Goal: Transaction & Acquisition: Purchase product/service

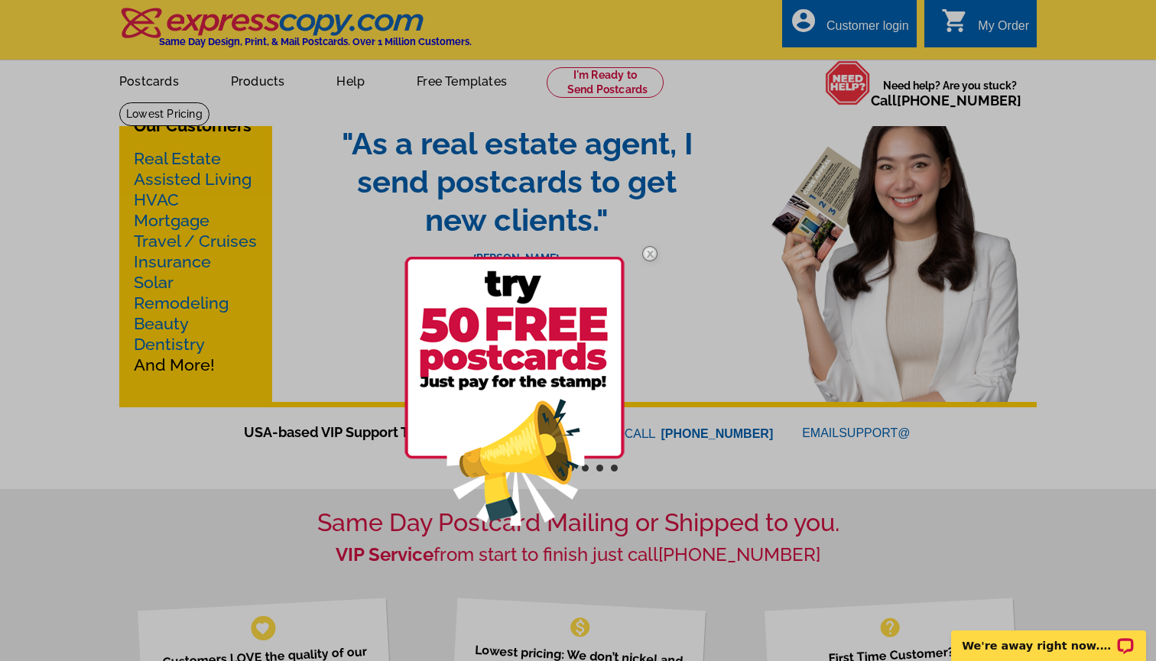
click at [650, 253] on img at bounding box center [650, 254] width 44 height 44
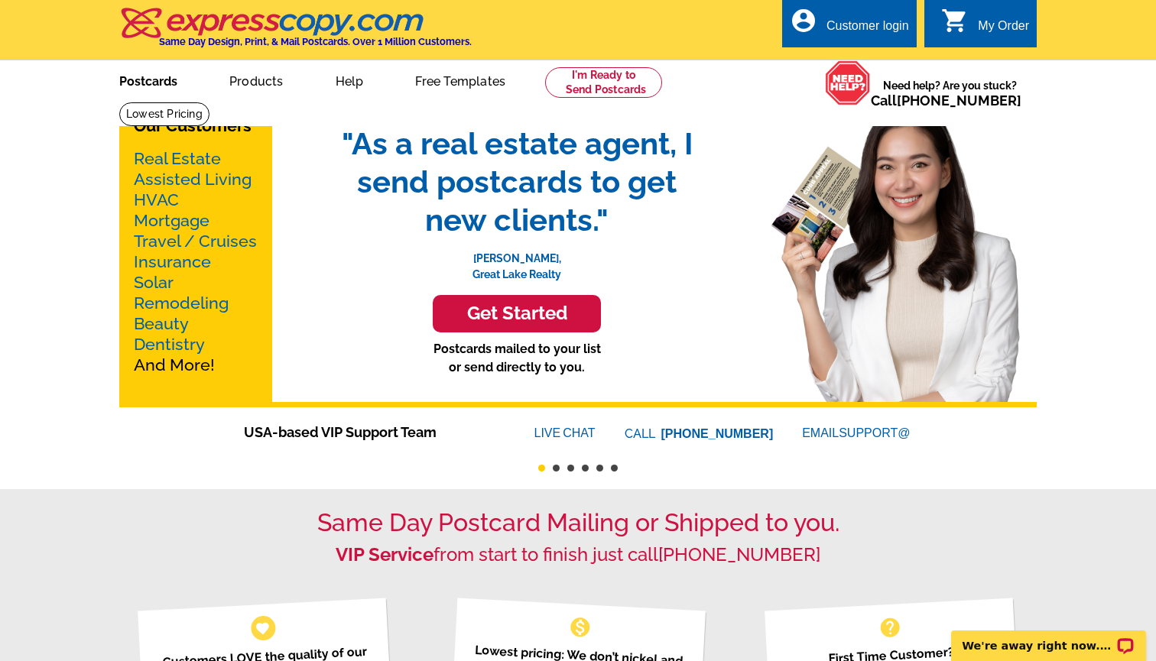
click at [157, 86] on link "Postcards" at bounding box center [148, 80] width 107 height 36
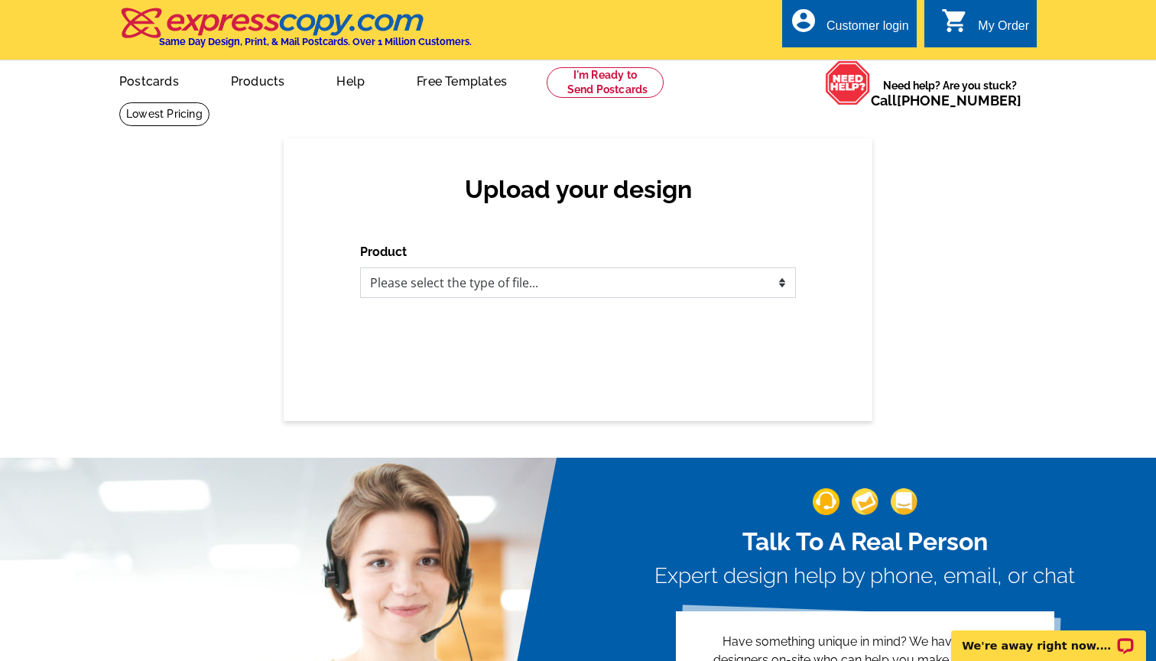
select select "1"
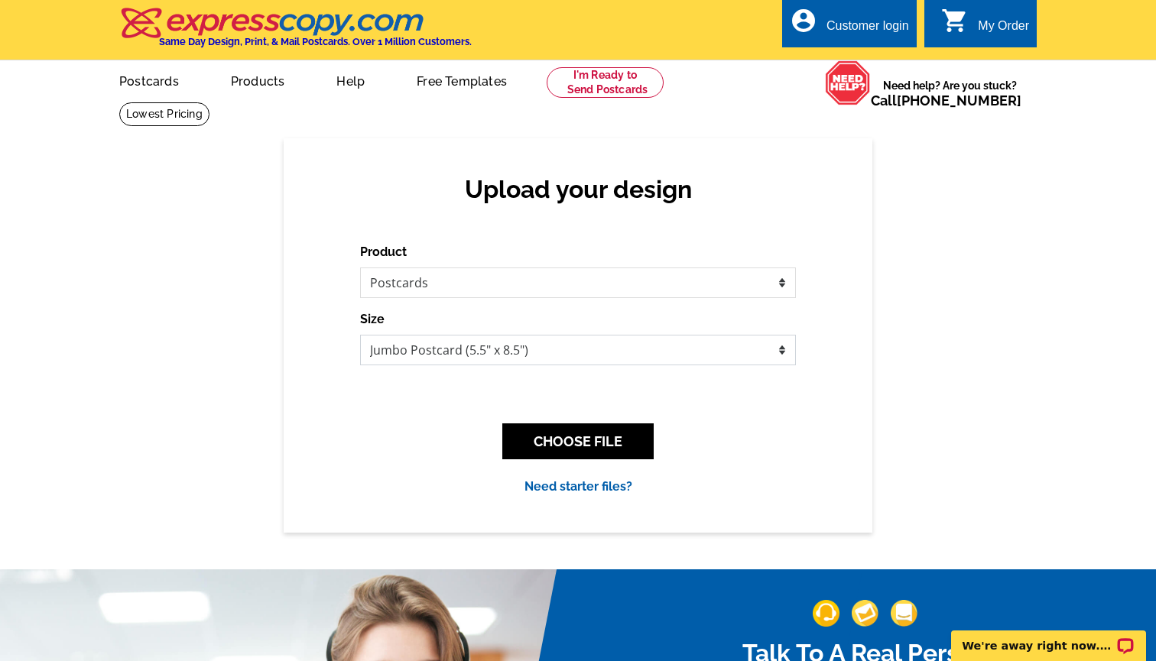
select select "1"
click at [569, 438] on button "CHOOSE FILE" at bounding box center [577, 442] width 151 height 36
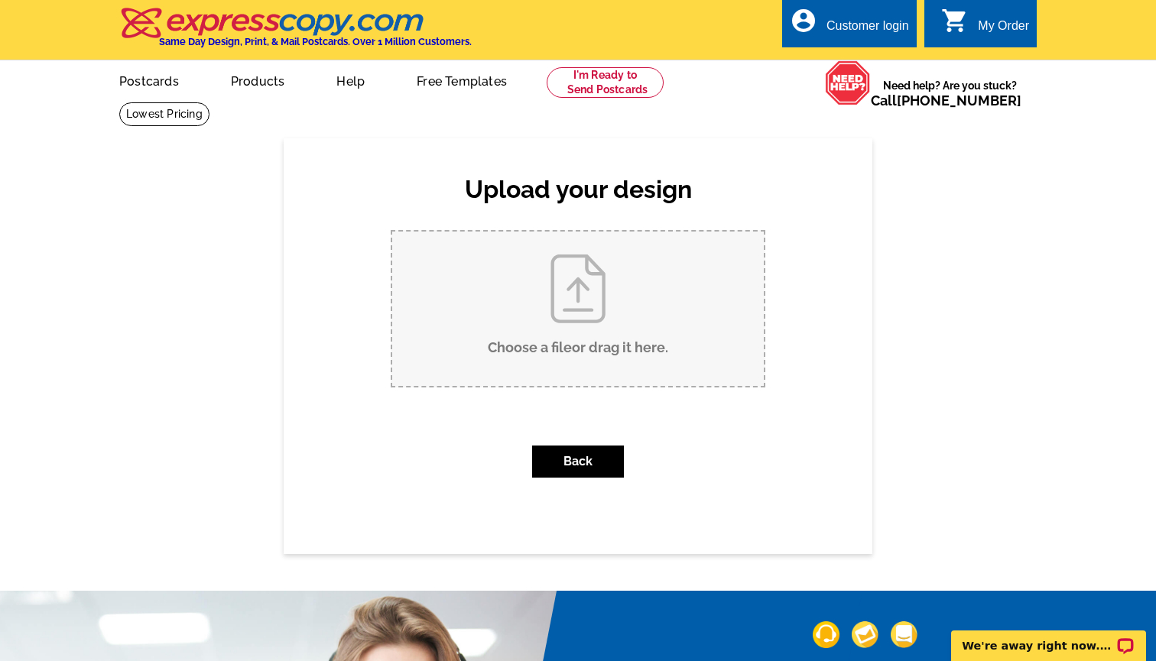
click at [550, 316] on input "Choose a file or drag it here ." at bounding box center [578, 309] width 372 height 154
type input "C:\fakepath\All Roads Lead To church directions gps (1).jpg"
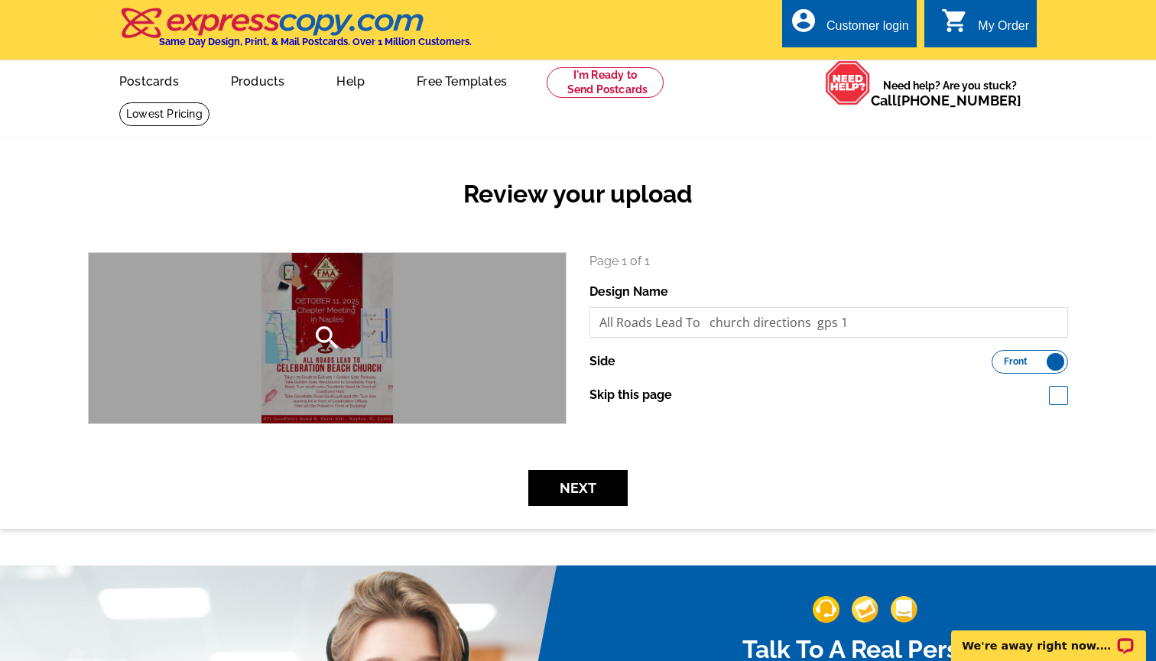
click at [355, 380] on div "search" at bounding box center [327, 338] width 477 height 170
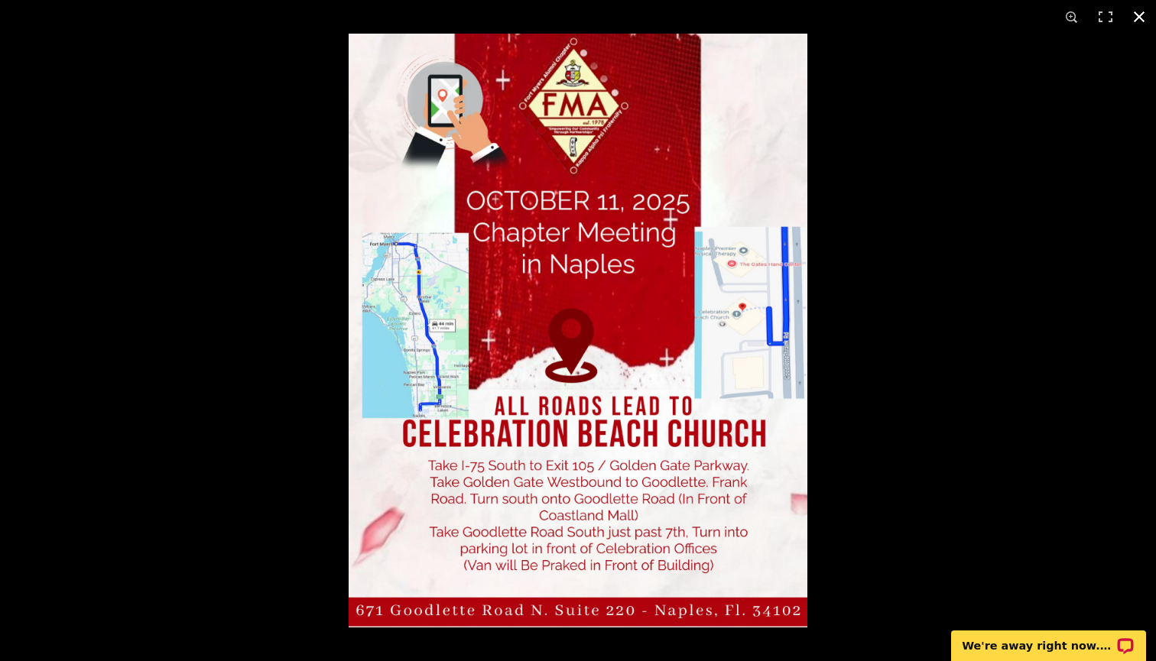
click at [310, 369] on div at bounding box center [578, 330] width 1156 height 661
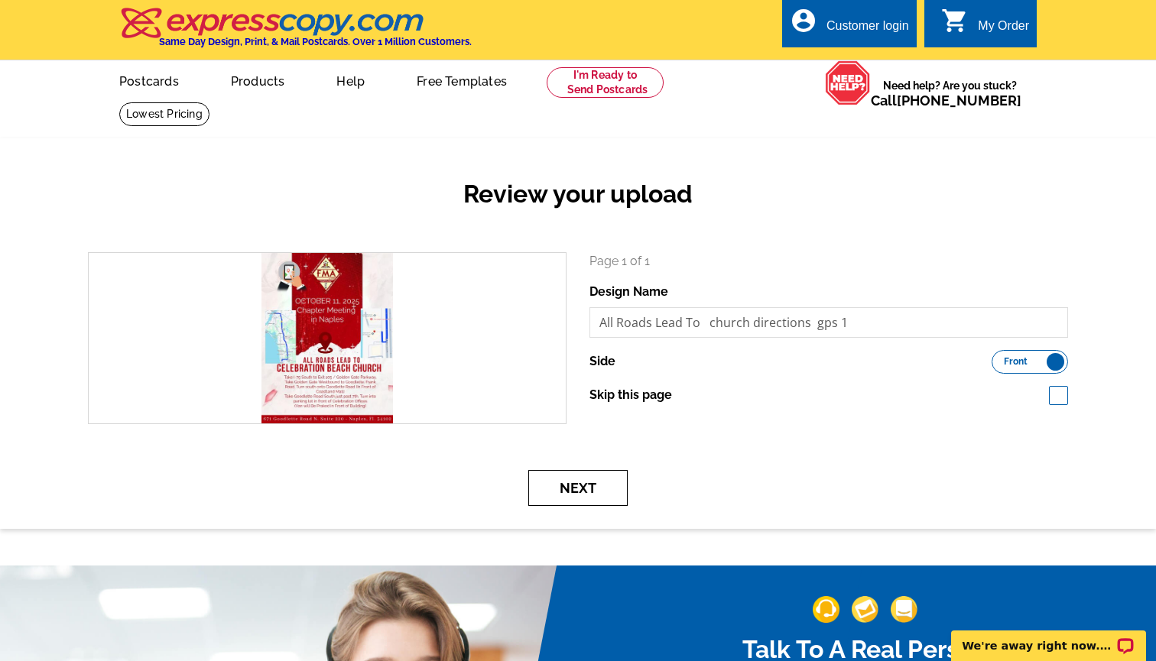
click at [589, 485] on button "Next" at bounding box center [577, 488] width 99 height 36
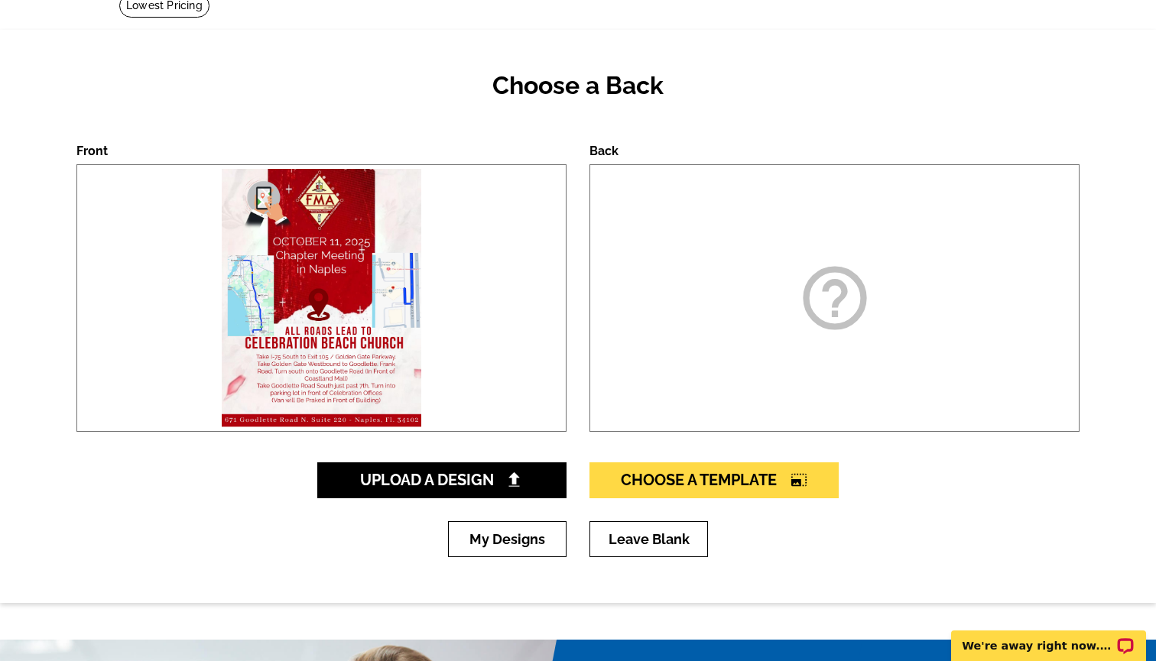
scroll to position [101, 0]
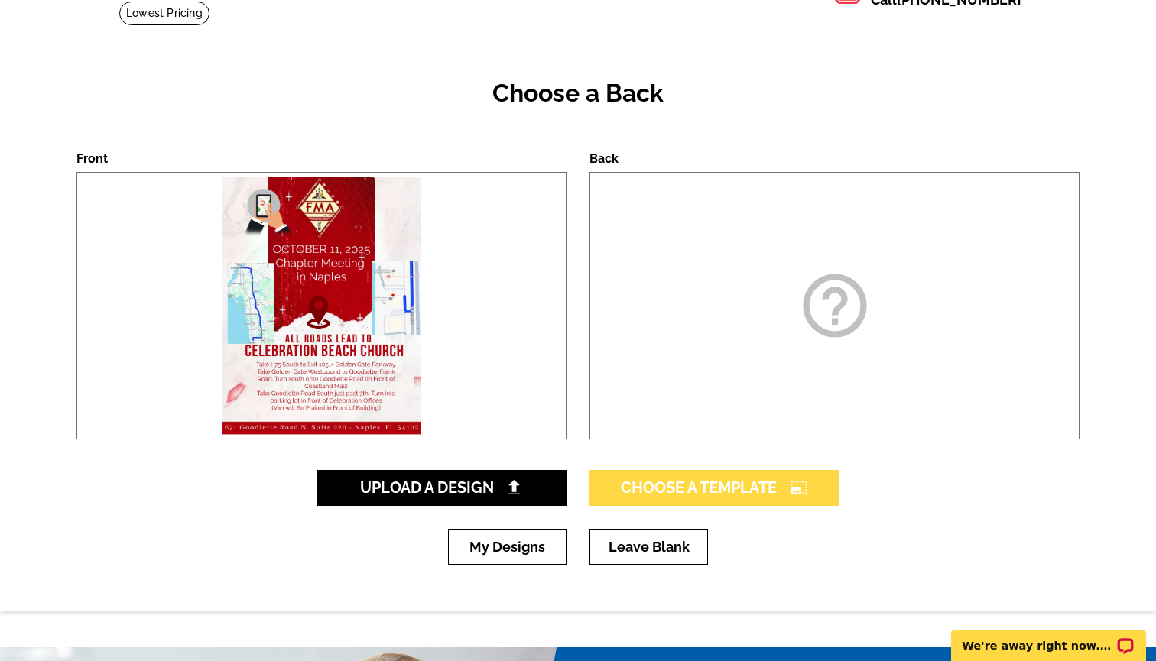
click at [644, 485] on span "Choose A Template photo_size_select_large" at bounding box center [714, 488] width 187 height 18
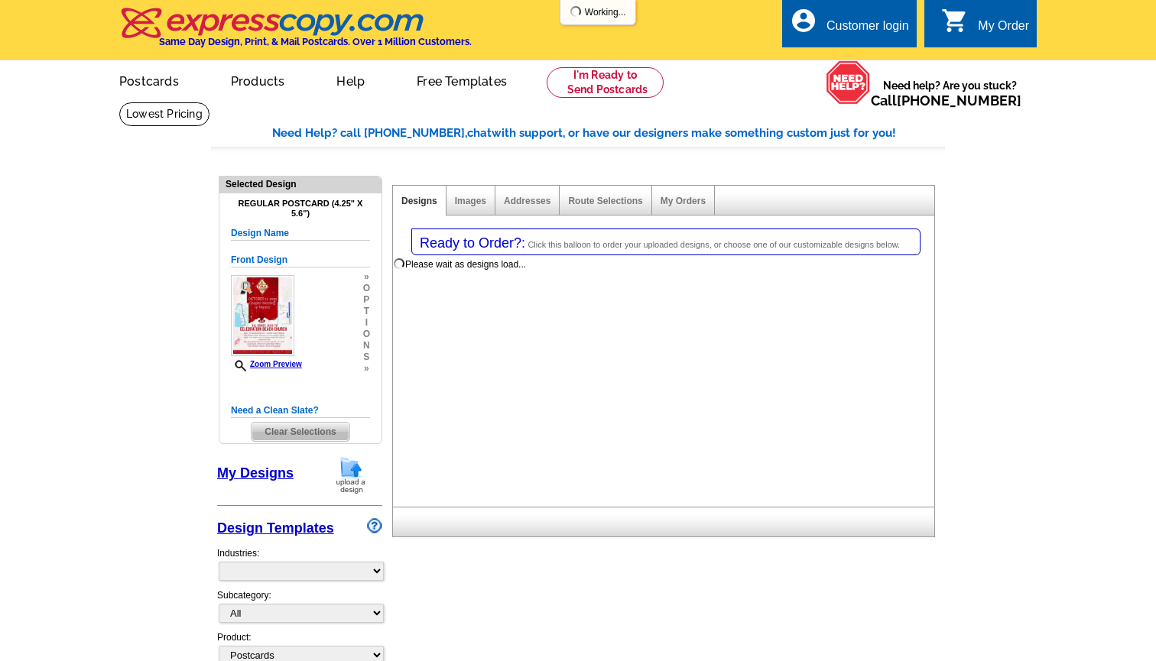
select select "1"
select select "back"
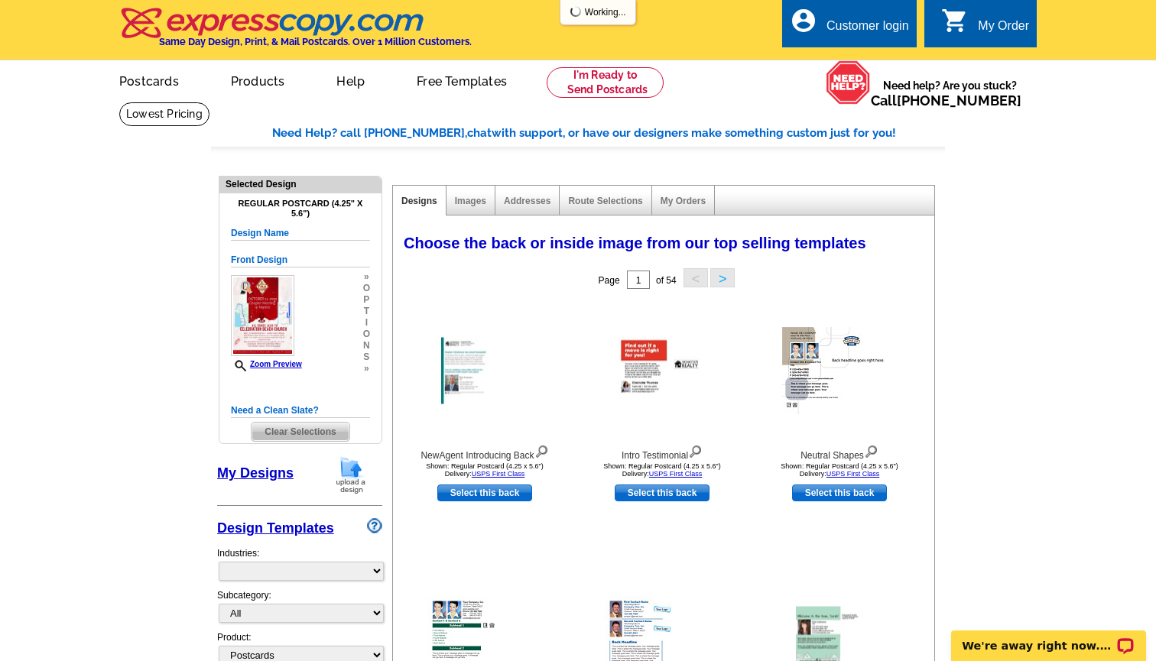
select select "785"
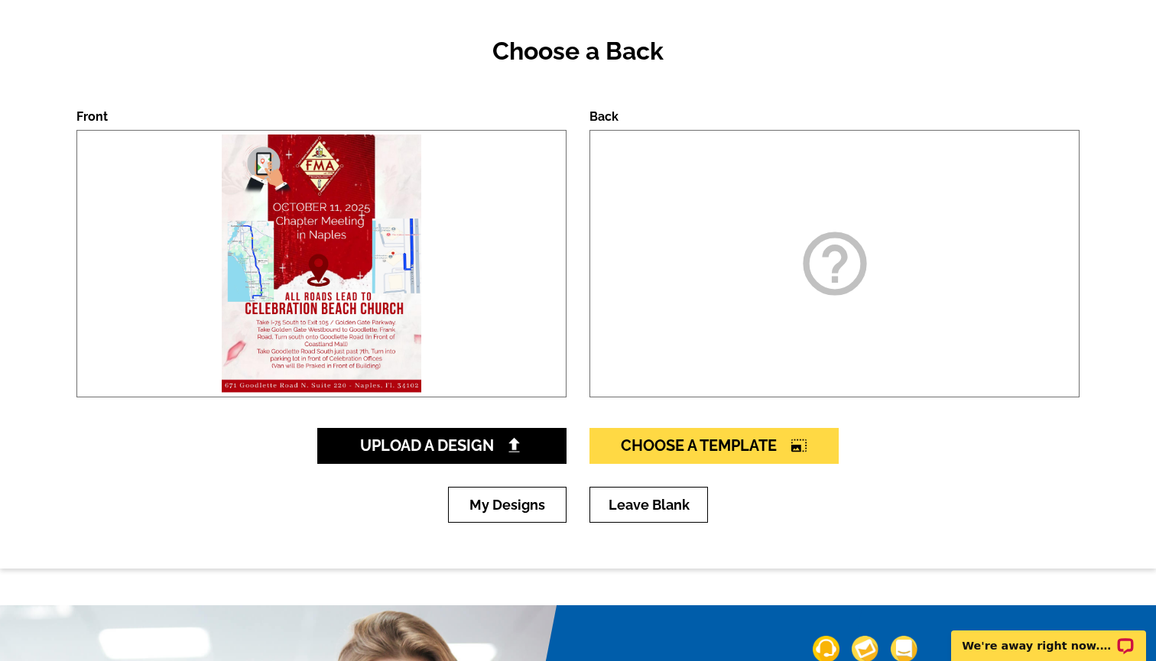
scroll to position [144, 0]
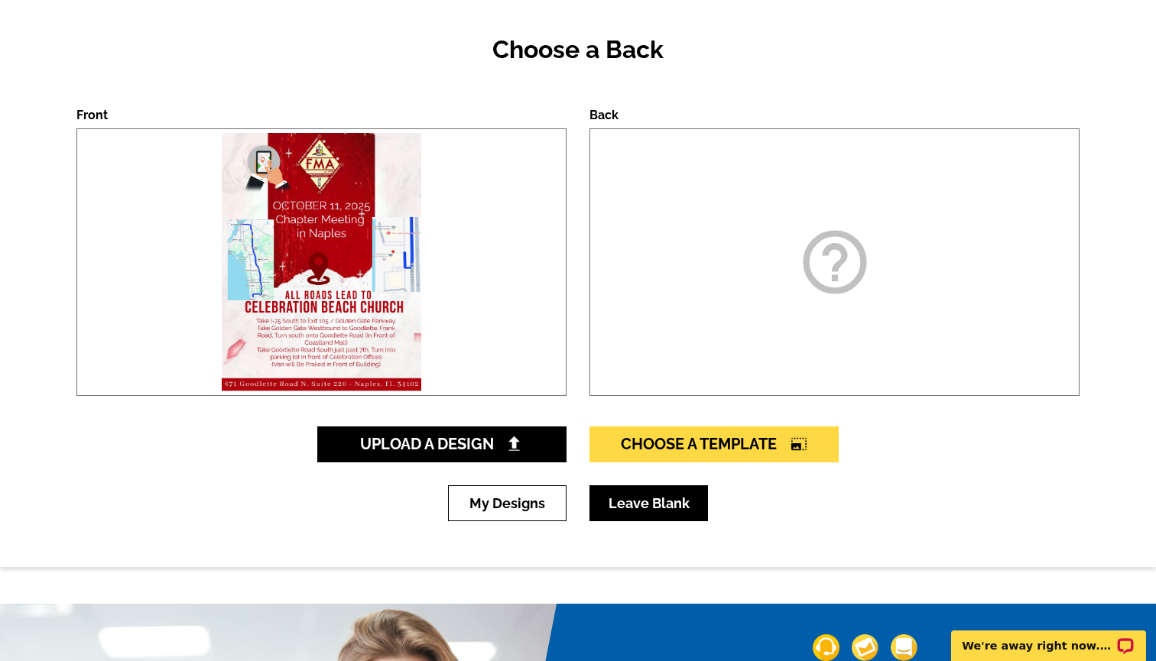
click at [653, 504] on link "Leave Blank" at bounding box center [648, 503] width 118 height 36
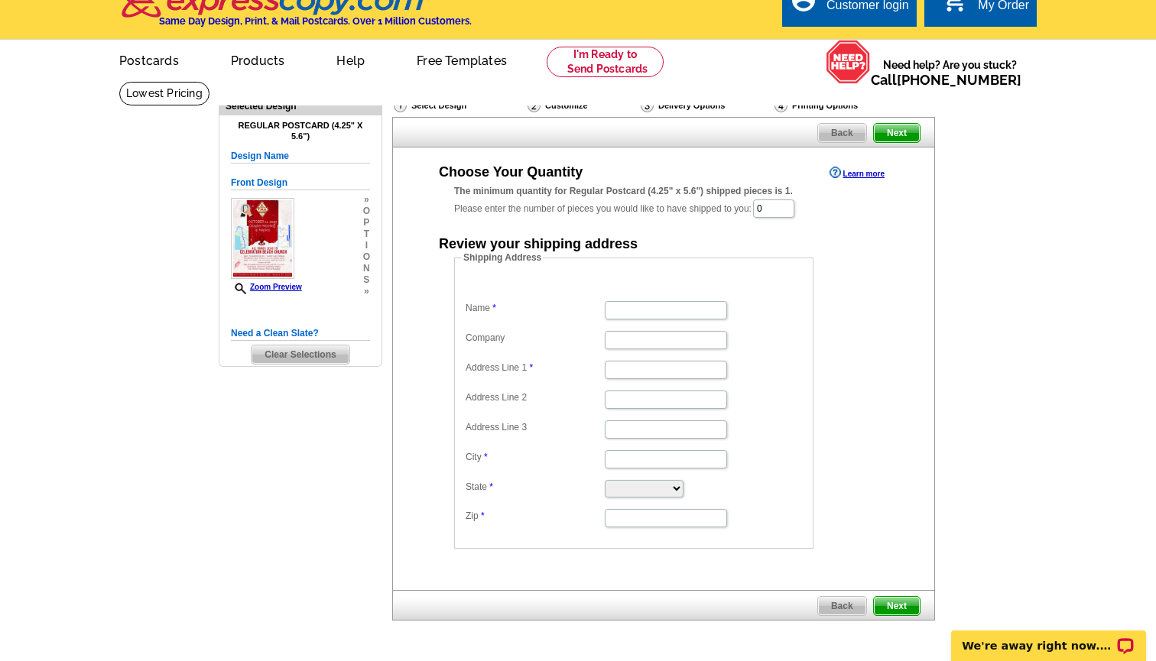
scroll to position [23, 0]
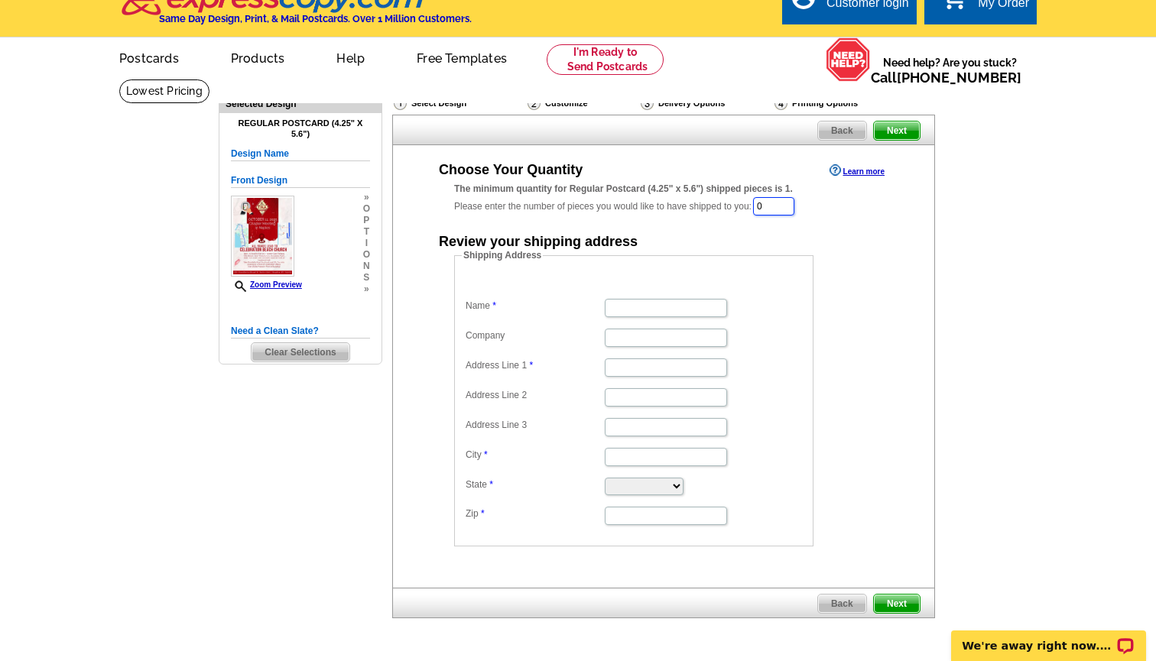
click at [786, 205] on input "0" at bounding box center [773, 206] width 41 height 18
click at [546, 99] on div "Customize" at bounding box center [582, 103] width 113 height 15
click at [649, 97] on img at bounding box center [647, 103] width 13 height 14
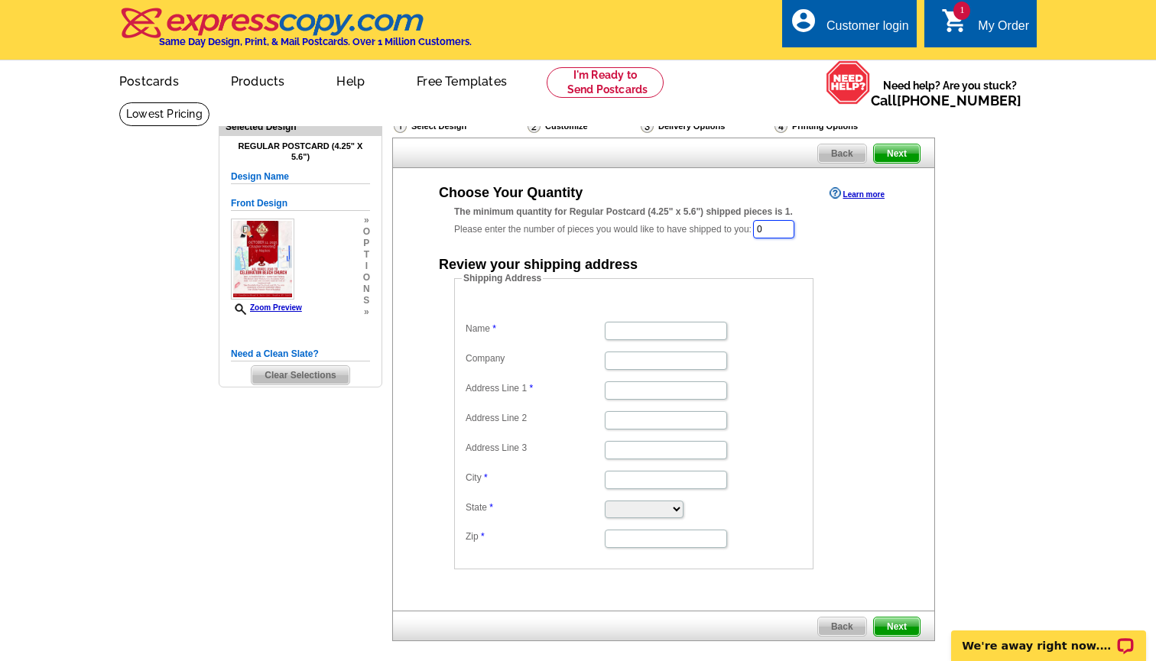
click at [788, 230] on input "0" at bounding box center [773, 229] width 41 height 18
type input "50"
click at [876, 310] on div "Shipping Address Name Company Address Line 1 Address Line 2 Address Line 3 City…" at bounding box center [664, 422] width 480 height 298
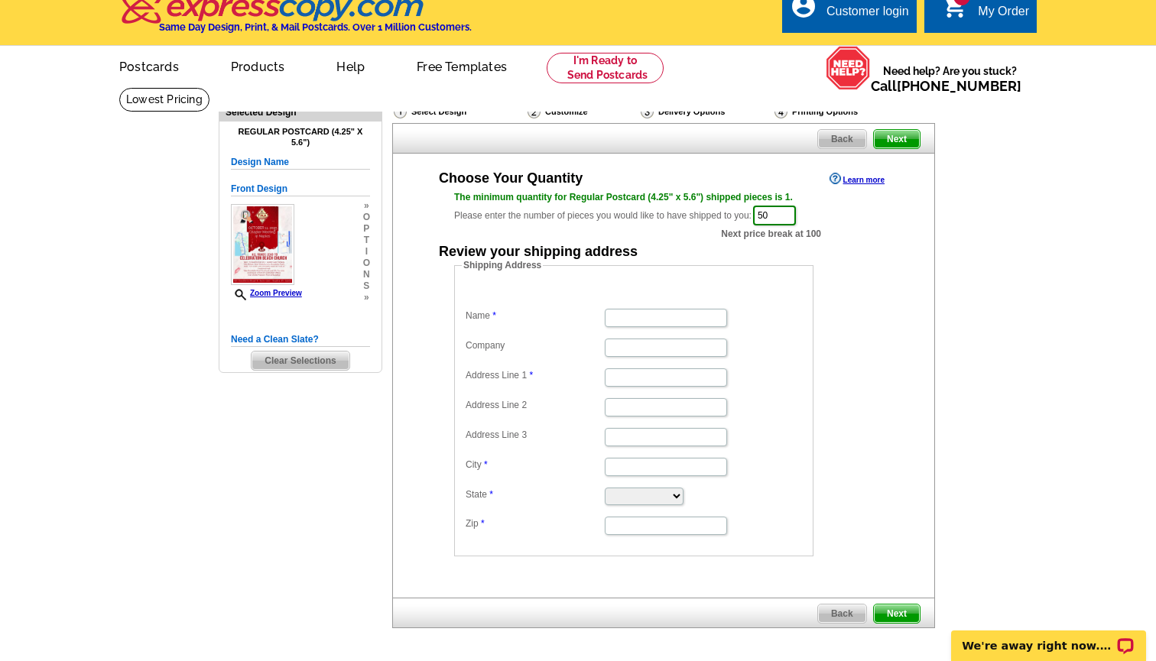
scroll to position [5, 0]
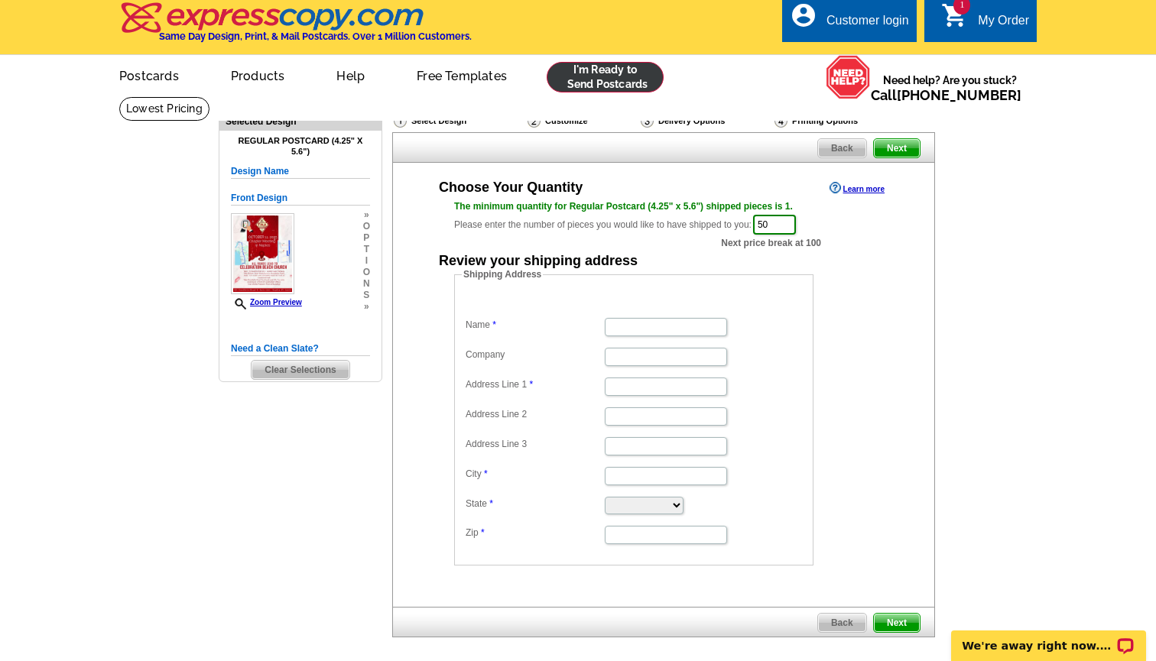
click at [627, 83] on link at bounding box center [605, 77] width 117 height 31
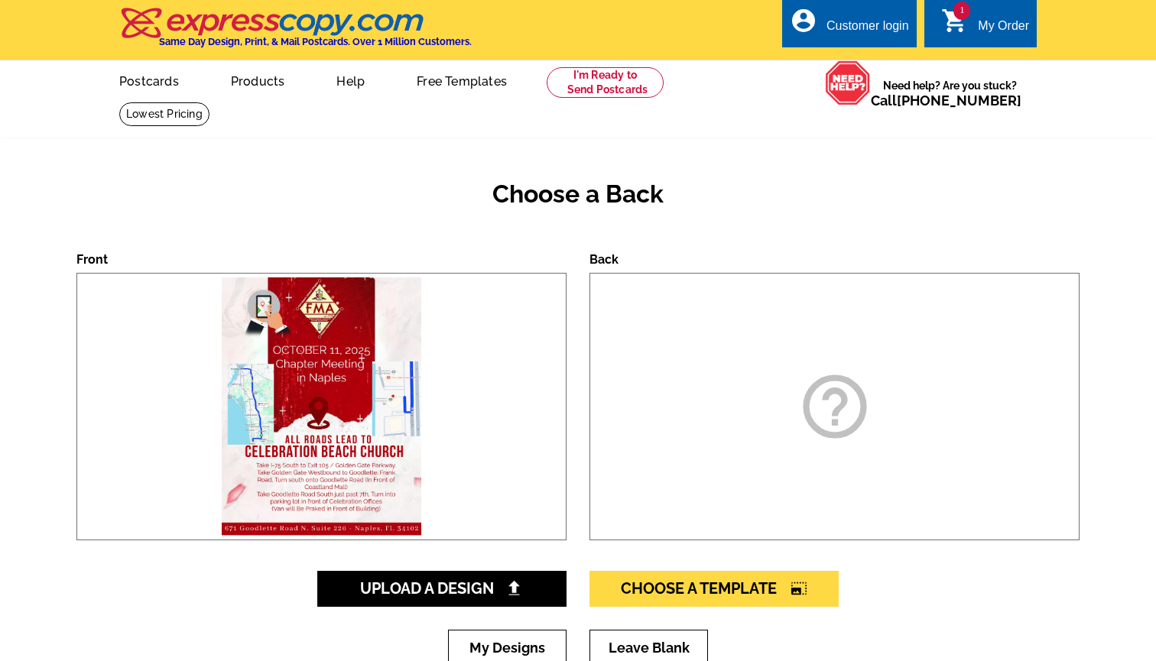
scroll to position [144, 0]
